Goal: Task Accomplishment & Management: Use online tool/utility

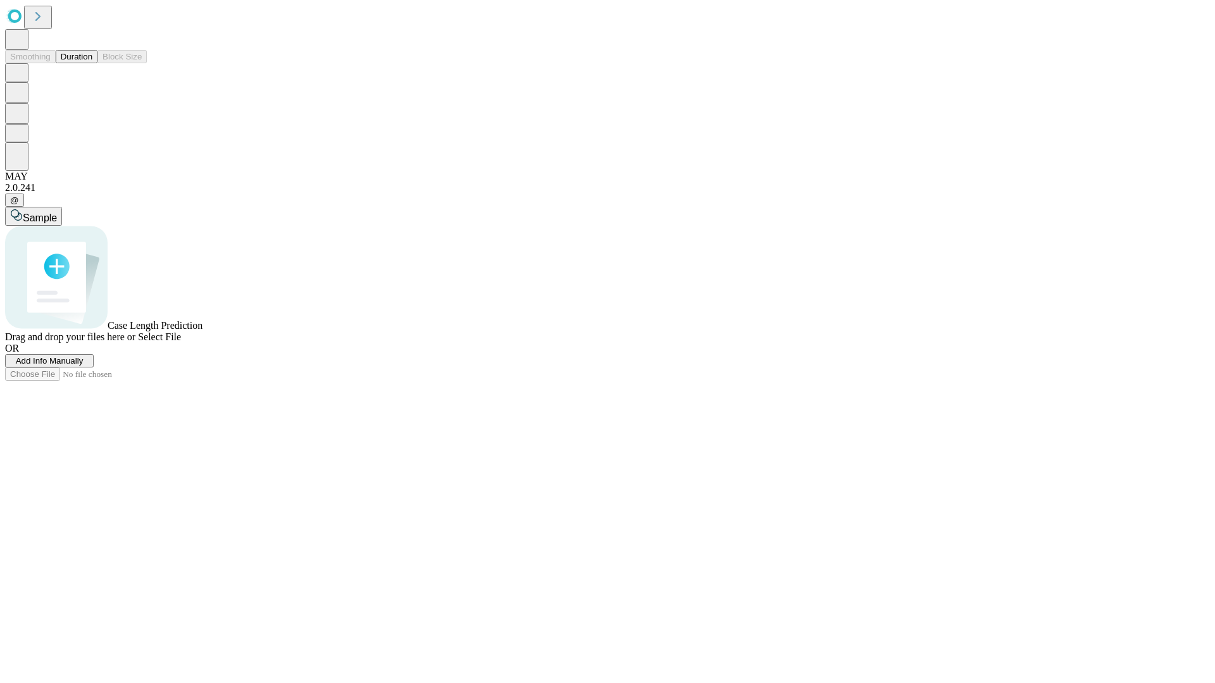
click at [92, 63] on button "Duration" at bounding box center [77, 56] width 42 height 13
click at [84, 366] on span "Add Info Manually" at bounding box center [50, 360] width 68 height 9
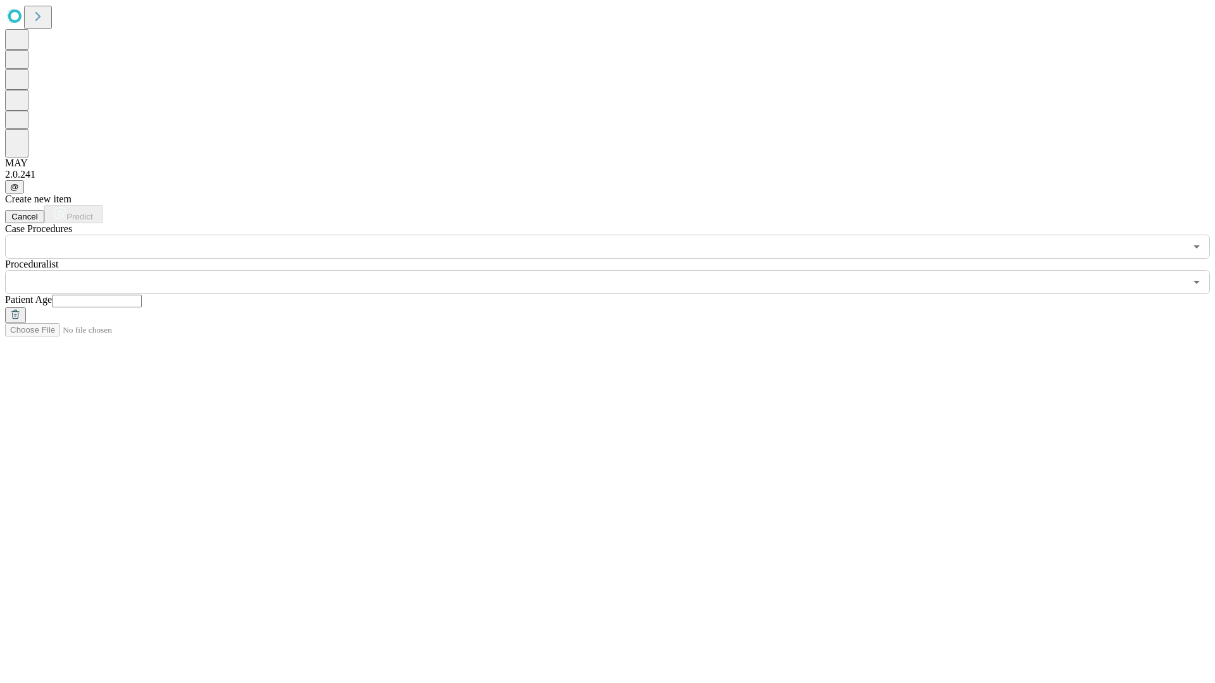
click at [142, 295] on input "text" at bounding box center [97, 301] width 90 height 13
type input "**"
click at [616, 270] on input "text" at bounding box center [595, 282] width 1180 height 24
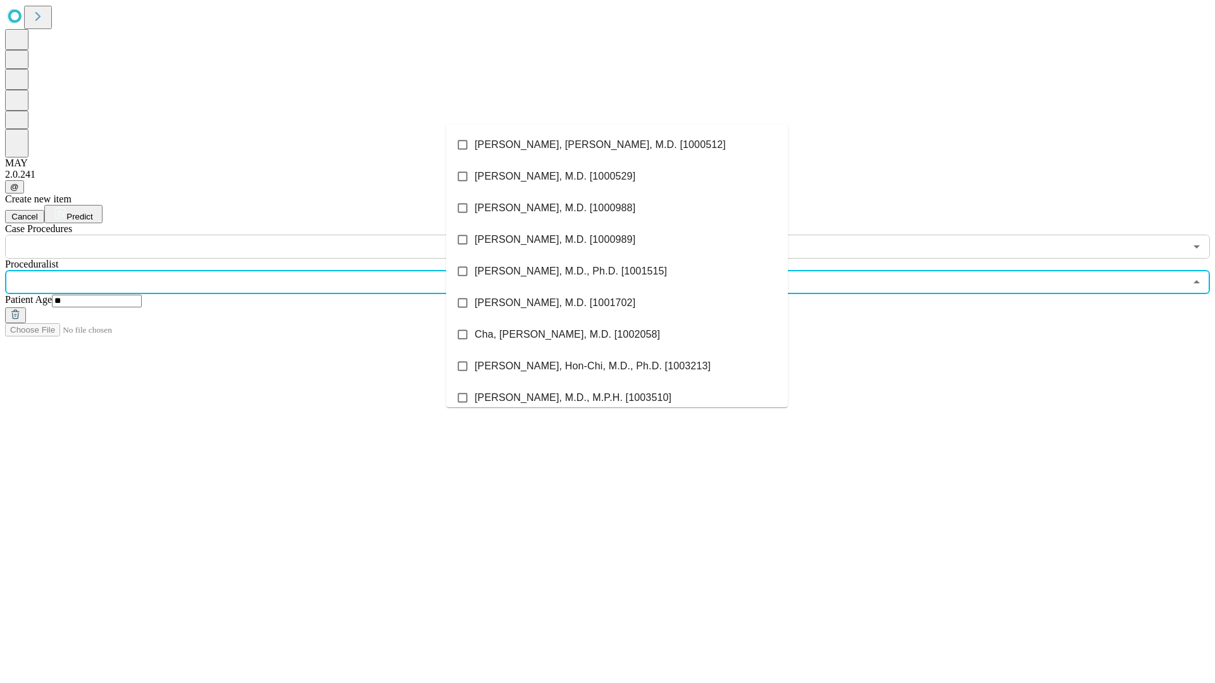
click at [617, 145] on li "[PERSON_NAME], [PERSON_NAME], M.D. [1000512]" at bounding box center [617, 145] width 342 height 32
click at [266, 235] on input "text" at bounding box center [595, 247] width 1180 height 24
